Goal: Check status: Check status

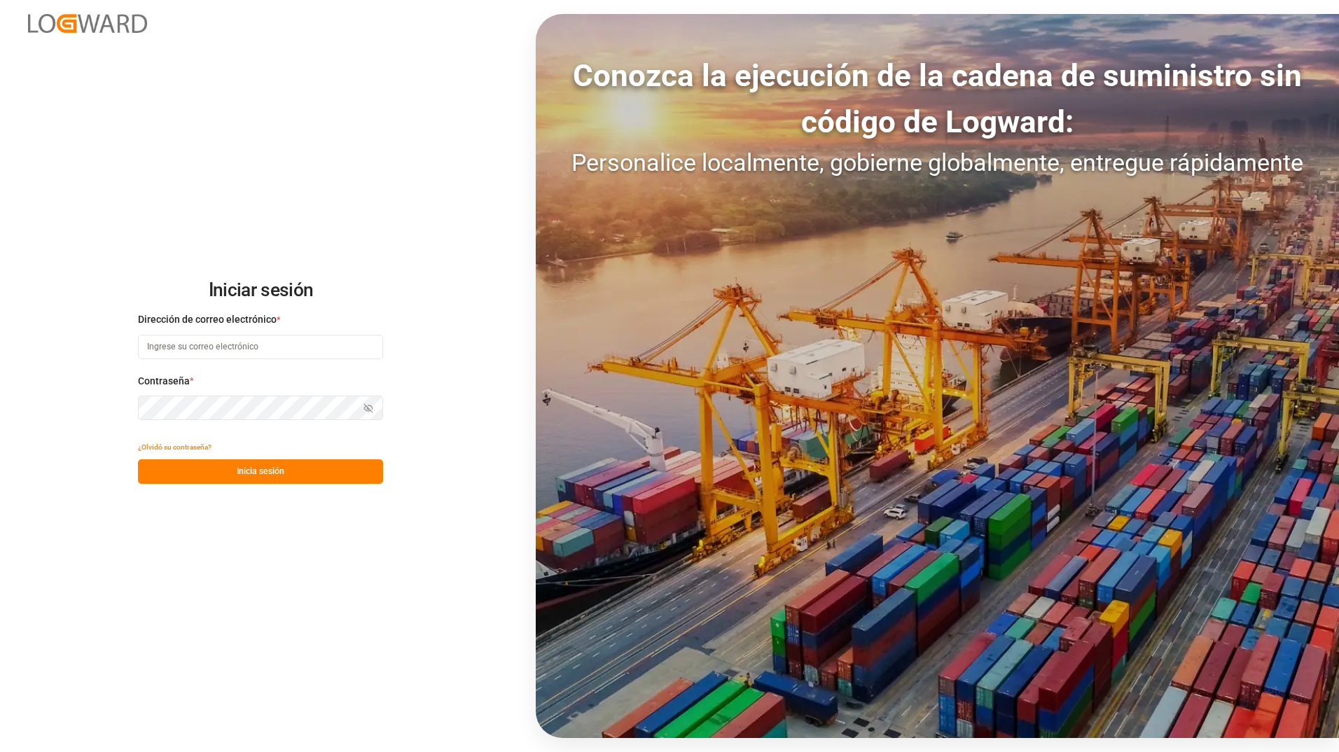
type input "[PERSON_NAME][EMAIL_ADDRESS][DOMAIN_NAME]"
click at [211, 475] on button "Inicia sesión" at bounding box center [260, 472] width 245 height 25
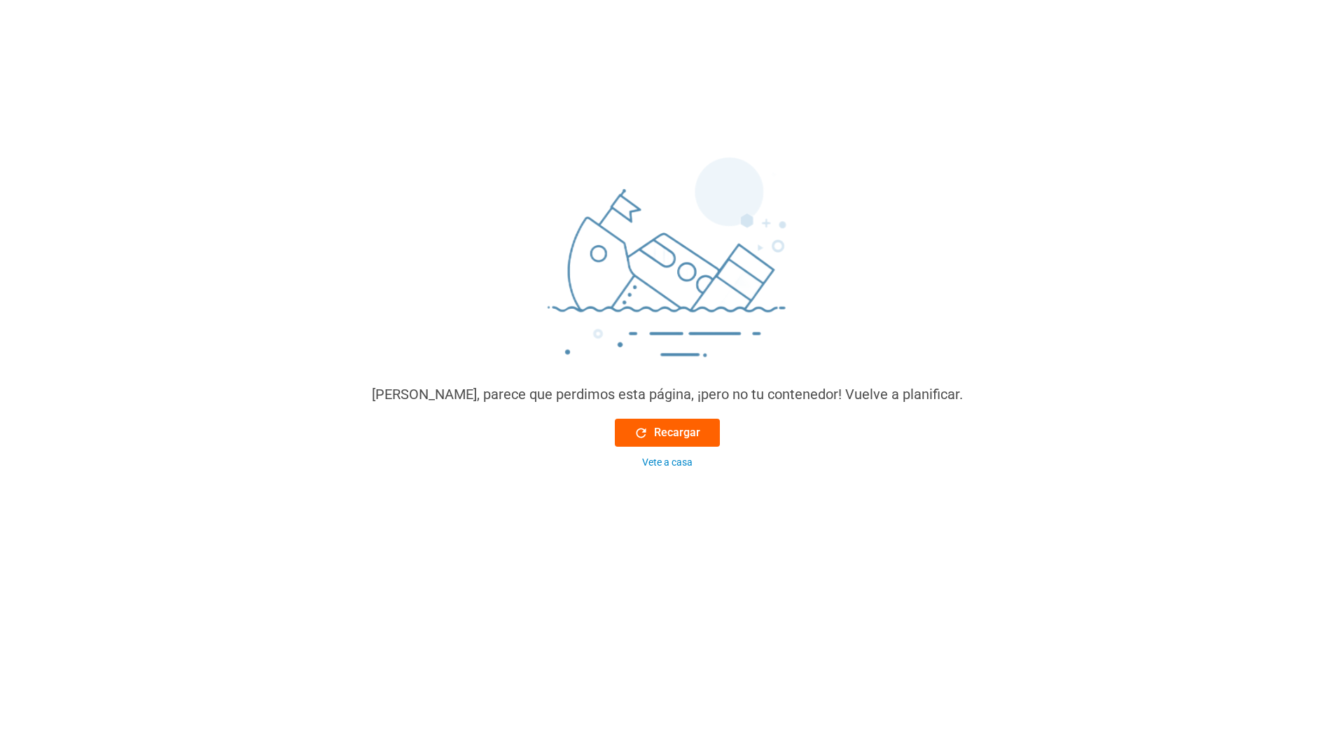
click at [646, 434] on icon at bounding box center [641, 433] width 15 height 15
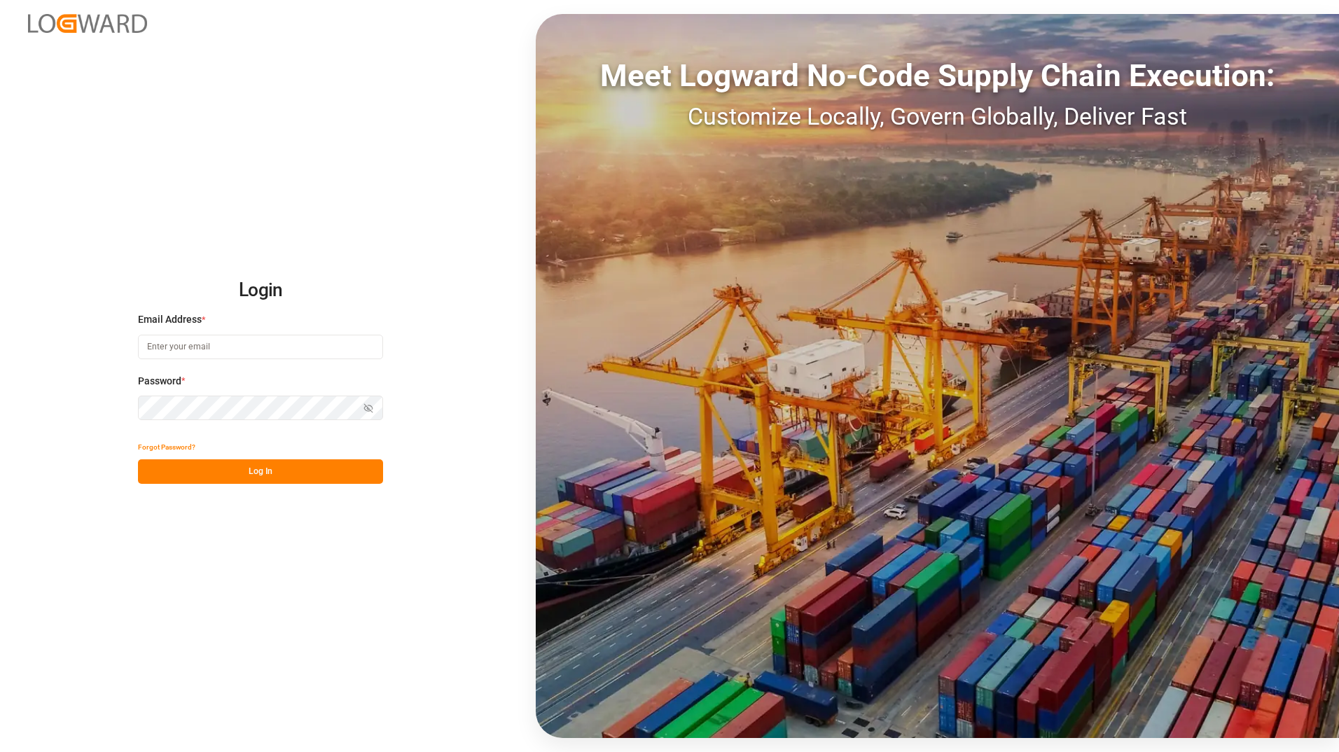
type input "[PERSON_NAME][EMAIL_ADDRESS][DOMAIN_NAME]"
click at [252, 475] on button "Log In" at bounding box center [260, 472] width 245 height 25
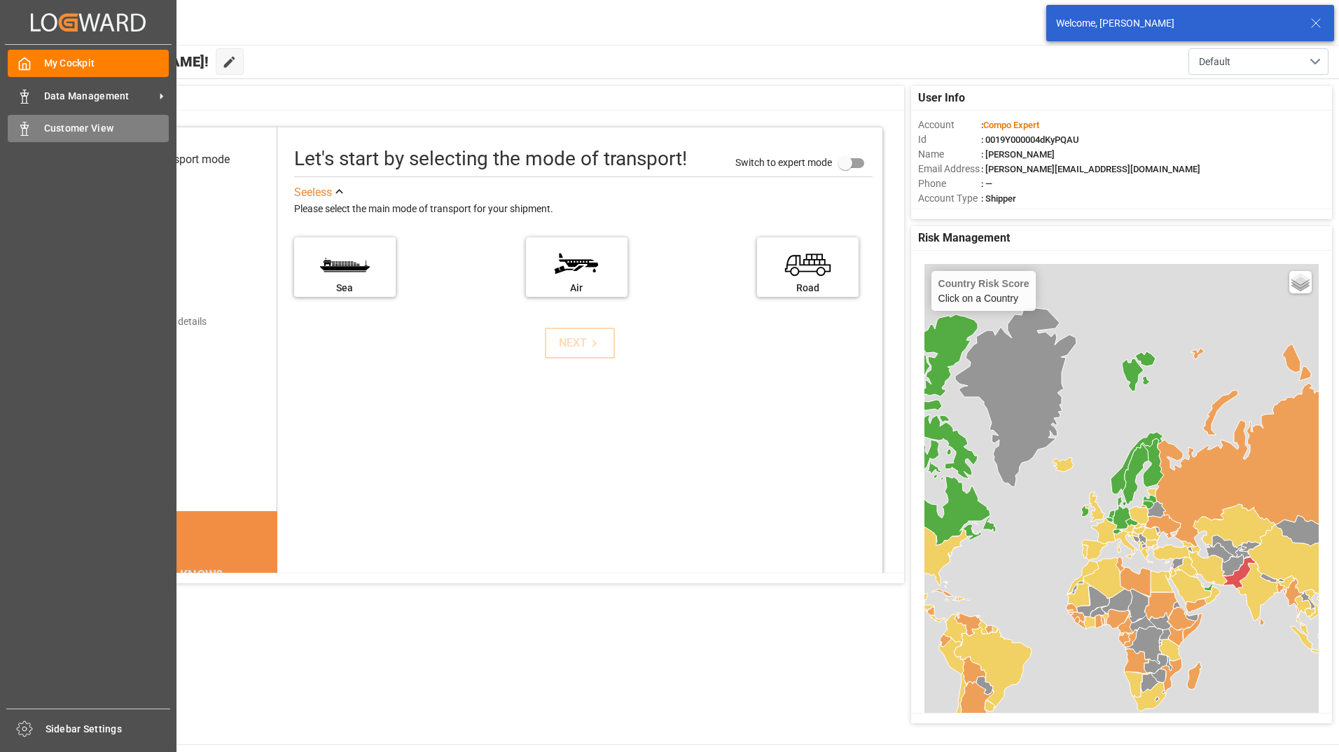
click at [20, 127] on icon at bounding box center [25, 129] width 14 height 14
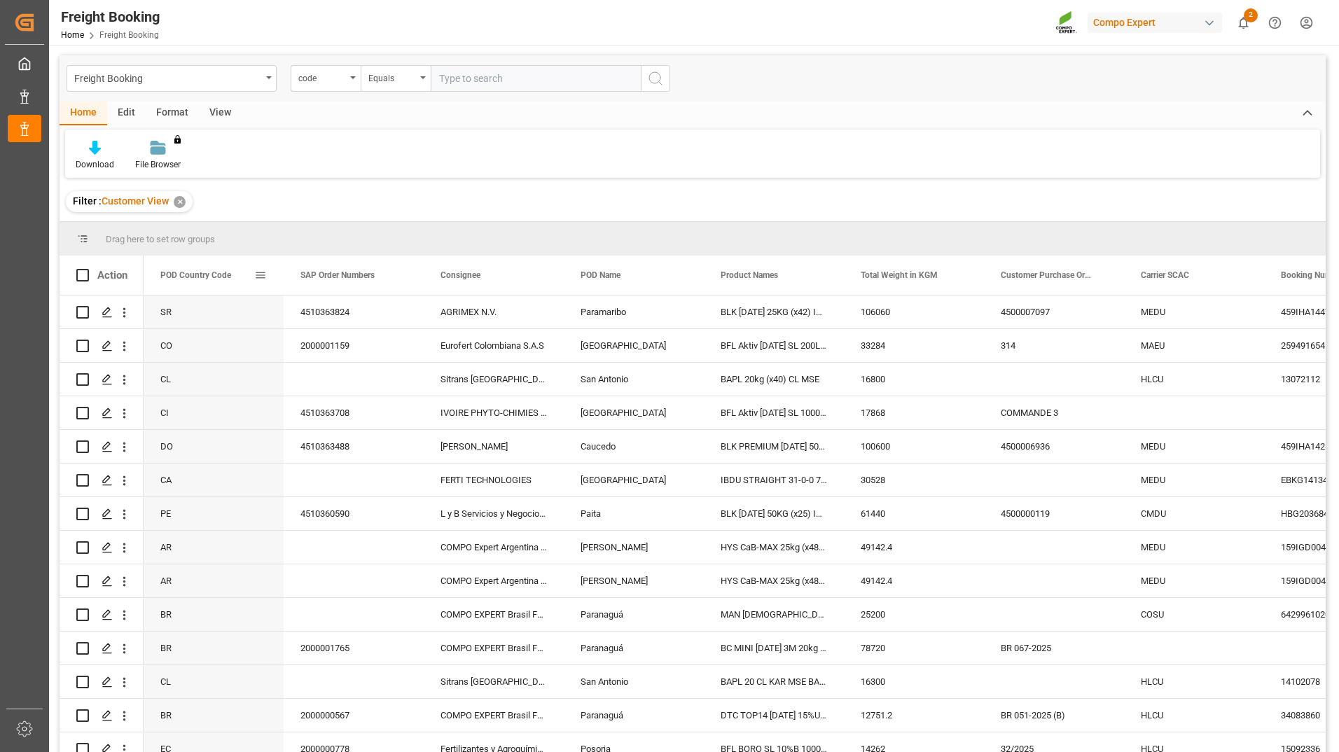
click at [267, 277] on div "POD Country Code" at bounding box center [214, 275] width 140 height 39
click at [261, 277] on span at bounding box center [260, 275] width 13 height 13
click at [337, 413] on span "Group by POD Country Code" at bounding box center [338, 410] width 132 height 27
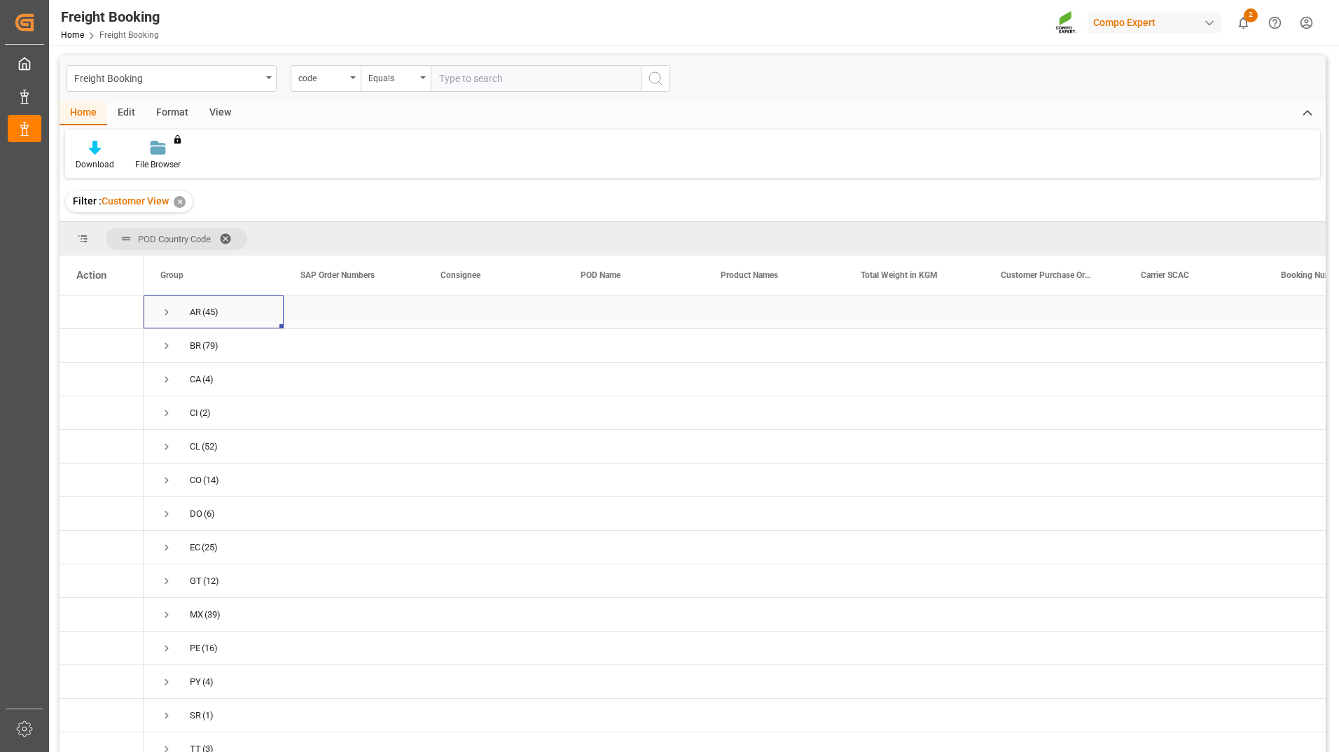
click at [167, 310] on span "Press SPACE to select this row." at bounding box center [166, 312] width 13 height 13
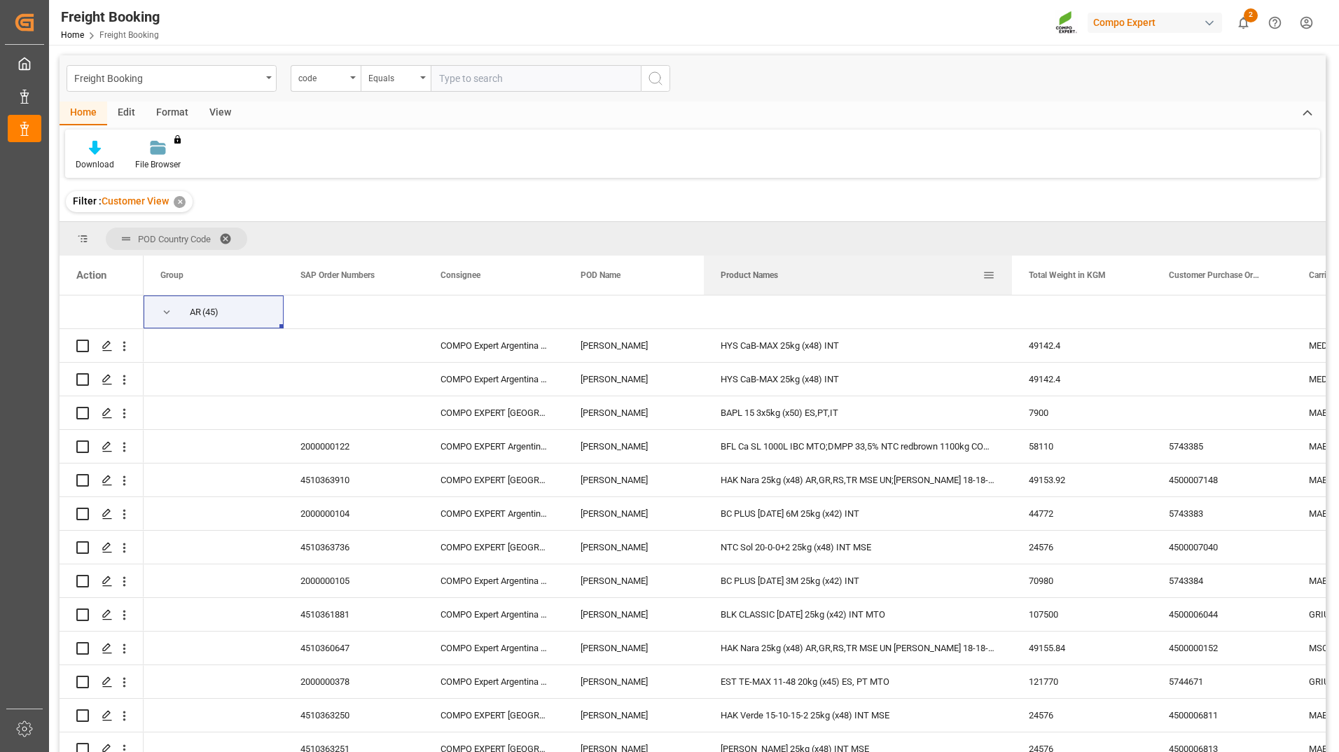
drag, startPoint x: 843, startPoint y: 277, endPoint x: 1011, endPoint y: 272, distance: 168.2
click at [1011, 272] on div at bounding box center [1012, 275] width 6 height 39
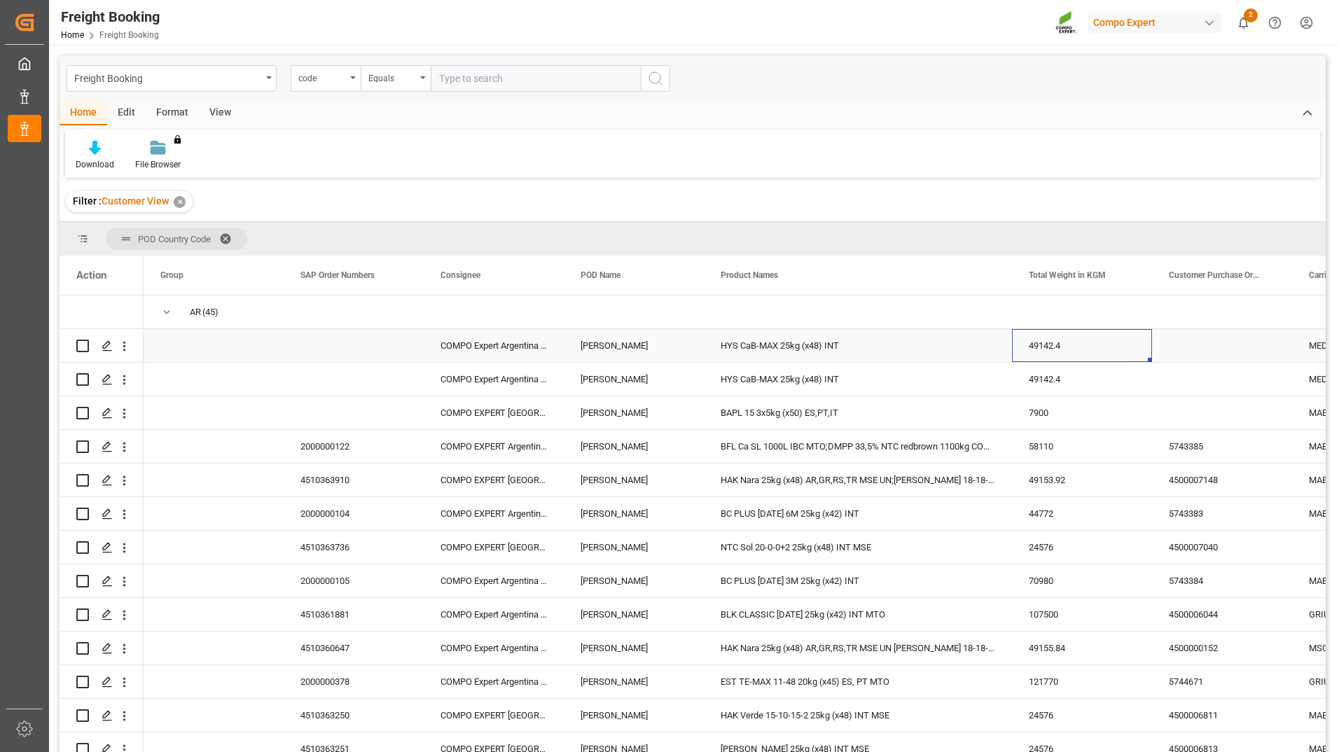
click at [1017, 344] on div "49142.4" at bounding box center [1082, 345] width 140 height 33
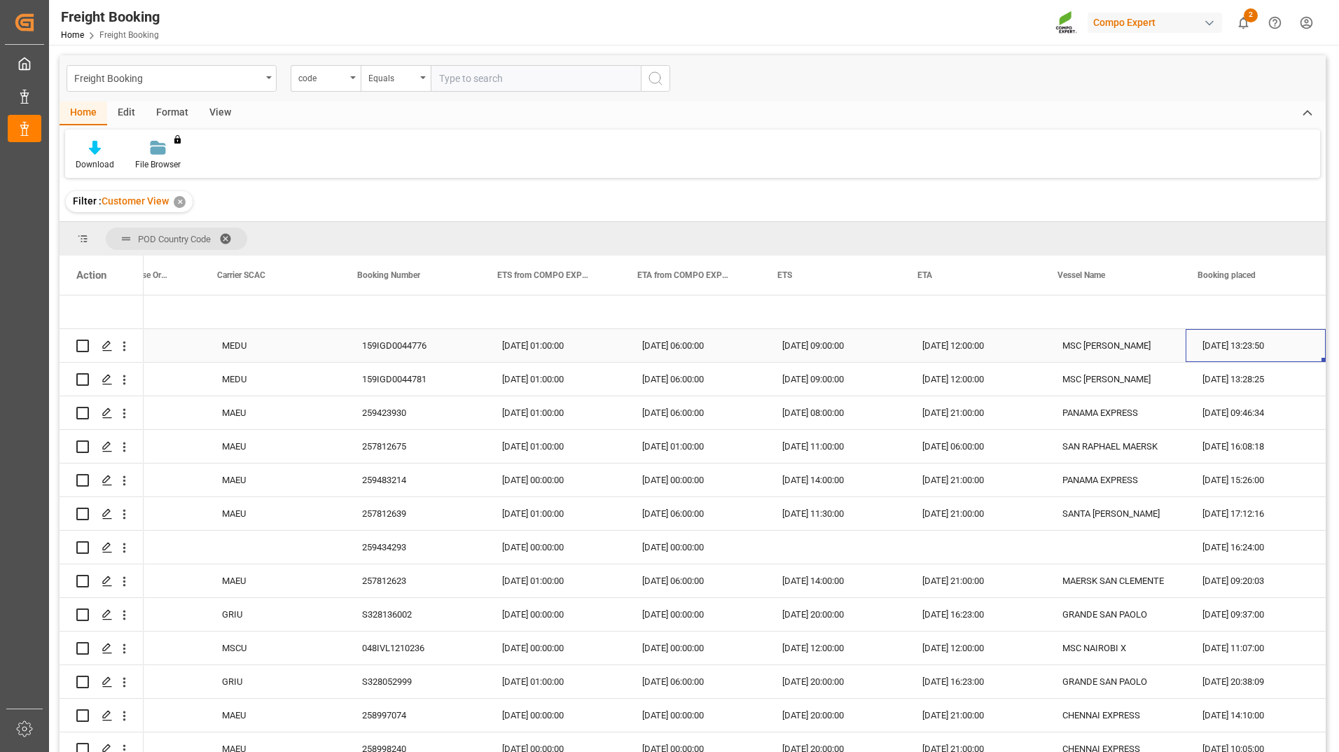
scroll to position [0, 1092]
click at [876, 588] on div "[DATE] 14:00:00" at bounding box center [836, 581] width 140 height 33
click at [815, 416] on div "[DATE] 08:00:00" at bounding box center [836, 412] width 140 height 33
click at [546, 409] on div "[DATE] 01:00:00" at bounding box center [555, 412] width 140 height 33
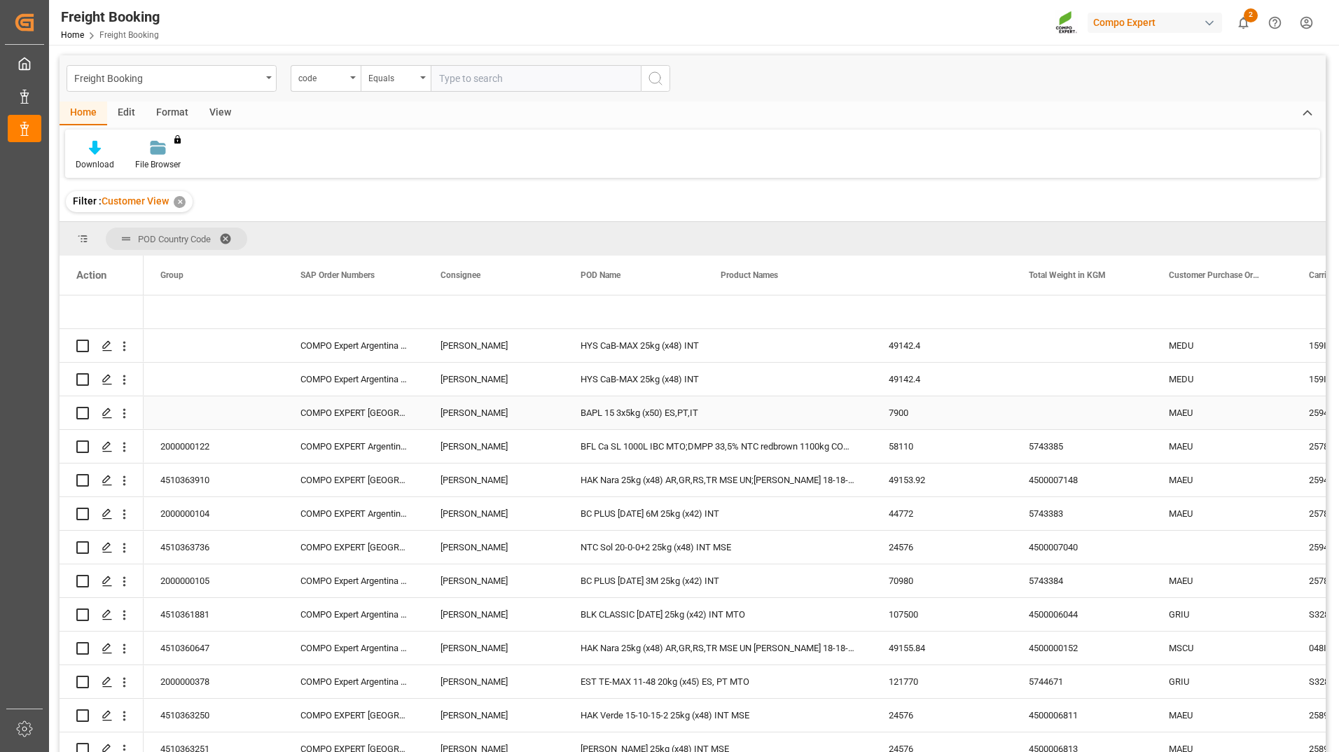
scroll to position [0, 0]
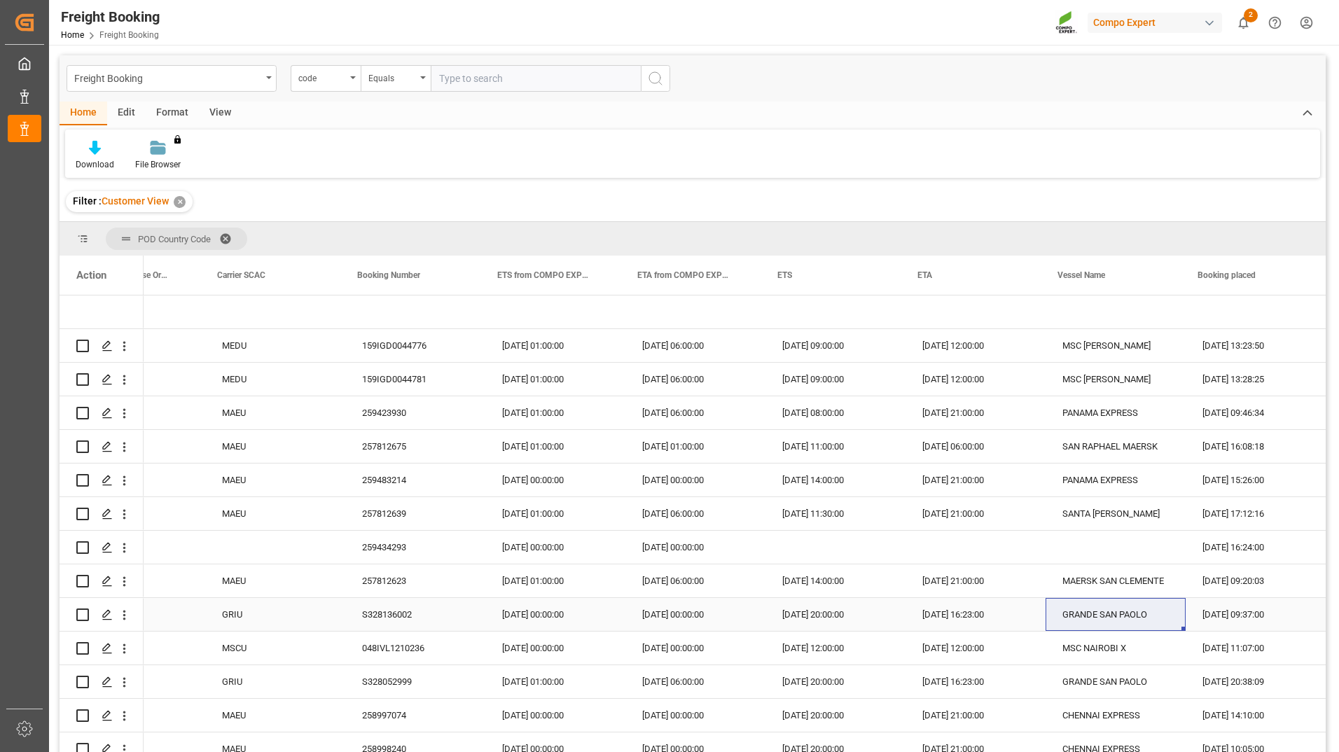
click at [958, 601] on div "[DATE] 16:23:00" at bounding box center [976, 614] width 140 height 33
click at [824, 618] on div "[DATE] 20:00:00" at bounding box center [836, 614] width 140 height 33
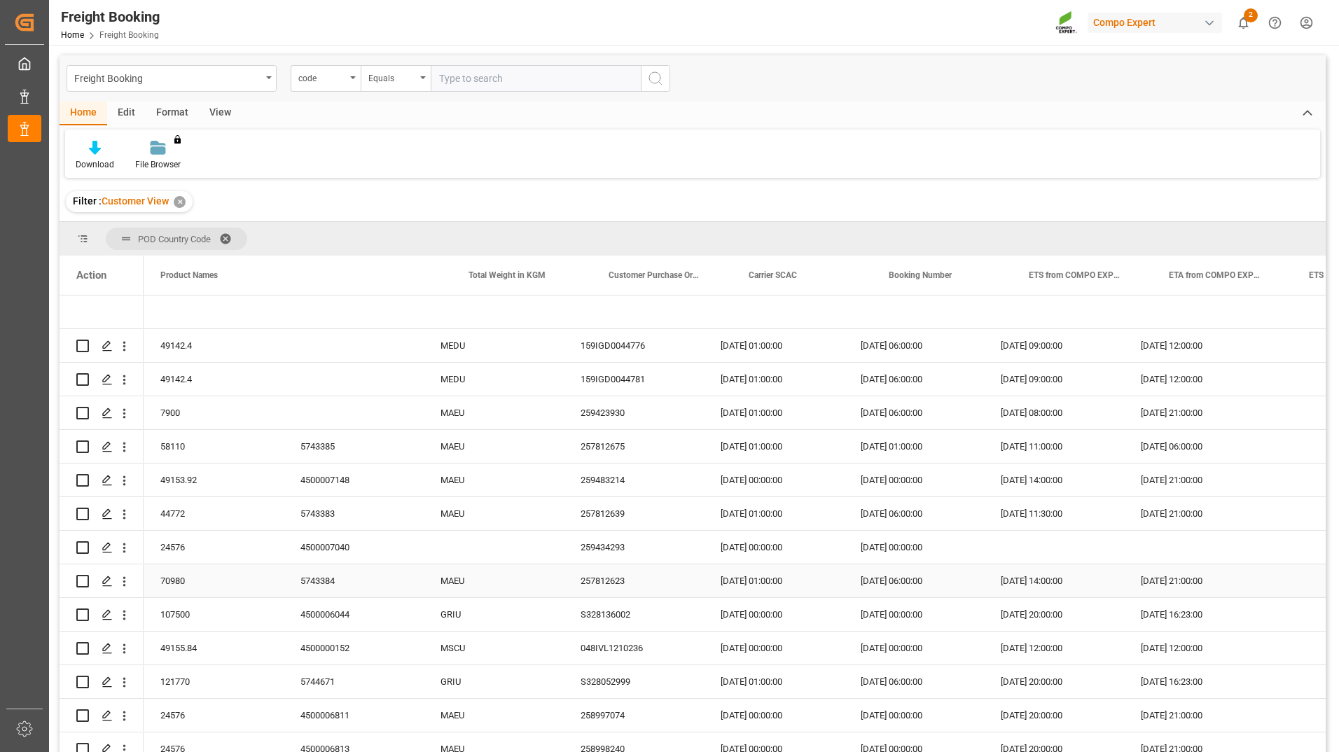
scroll to position [0, 560]
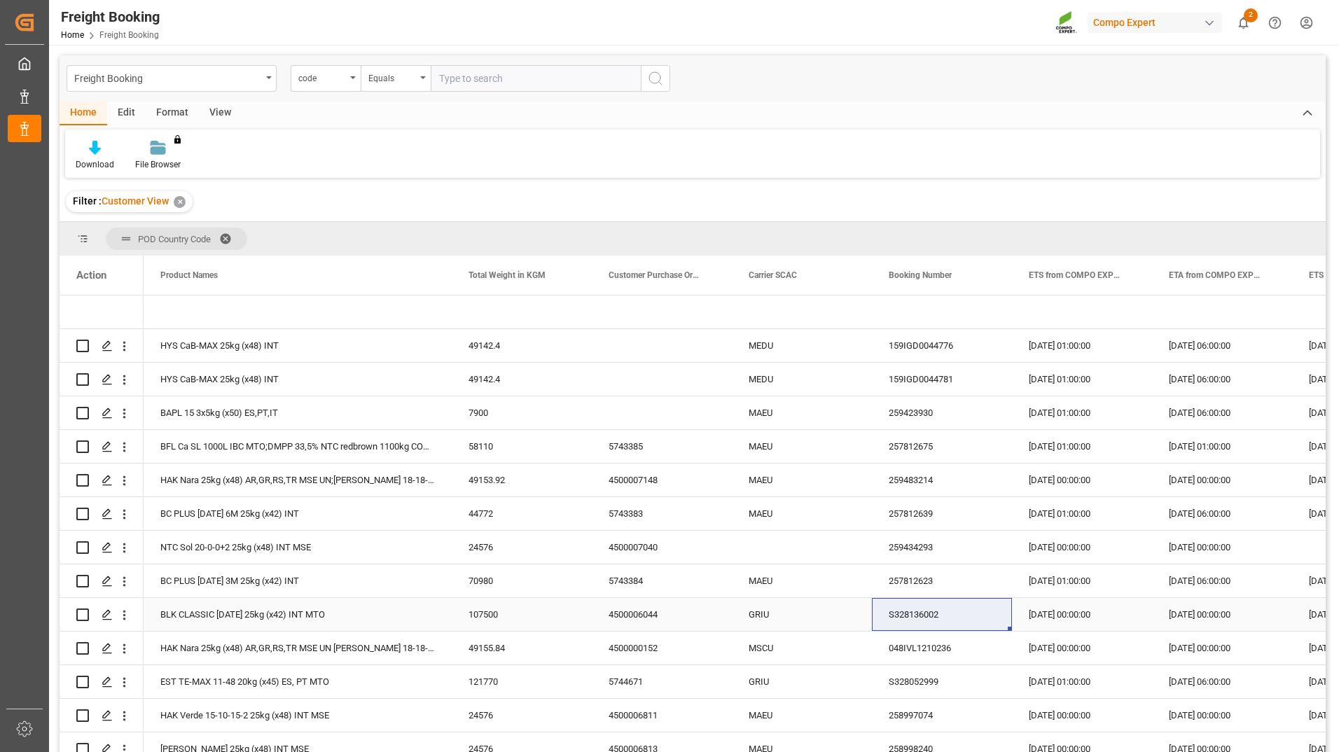
click at [976, 624] on div "S328136002" at bounding box center [942, 614] width 140 height 33
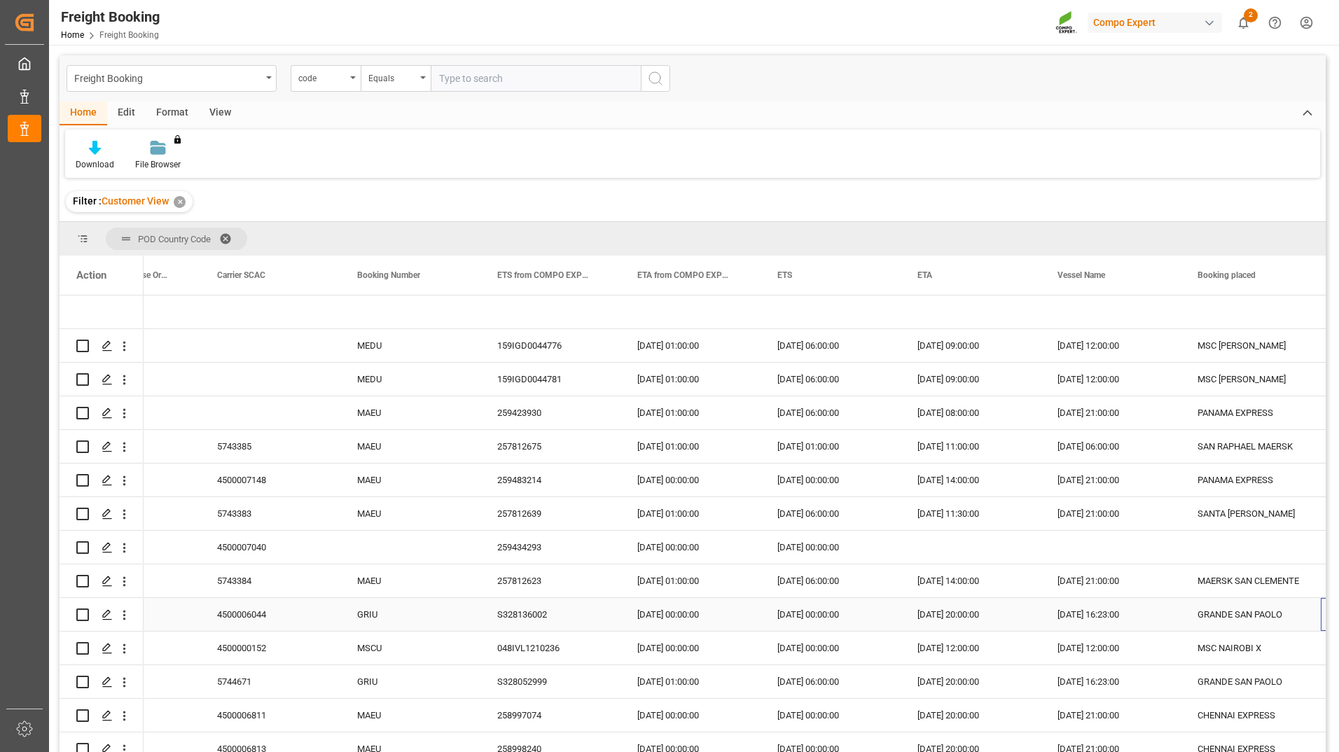
scroll to position [0, 1092]
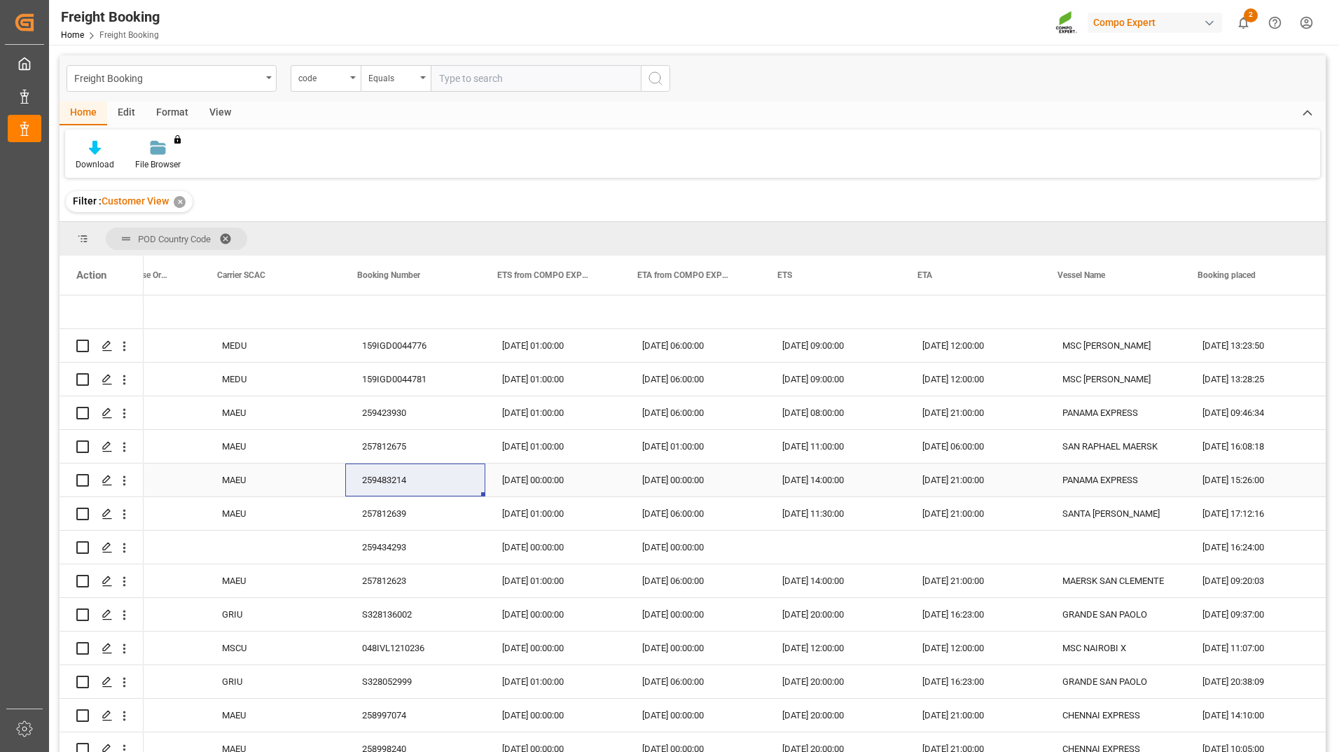
click at [277, 469] on div "MAEU" at bounding box center [275, 480] width 140 height 33
click at [510, 475] on div "[DATE] 00:00:00" at bounding box center [555, 480] width 140 height 33
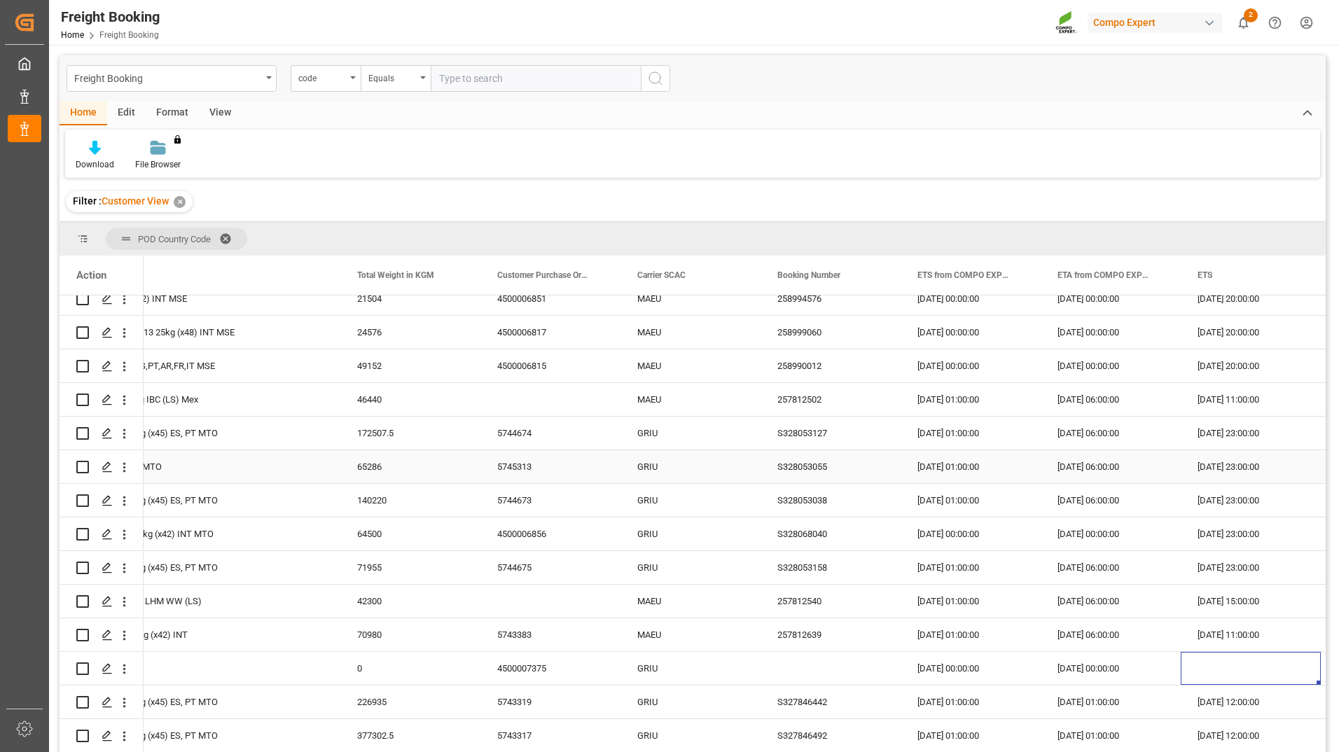
scroll to position [0, 812]
